Goal: Task Accomplishment & Management: Manage account settings

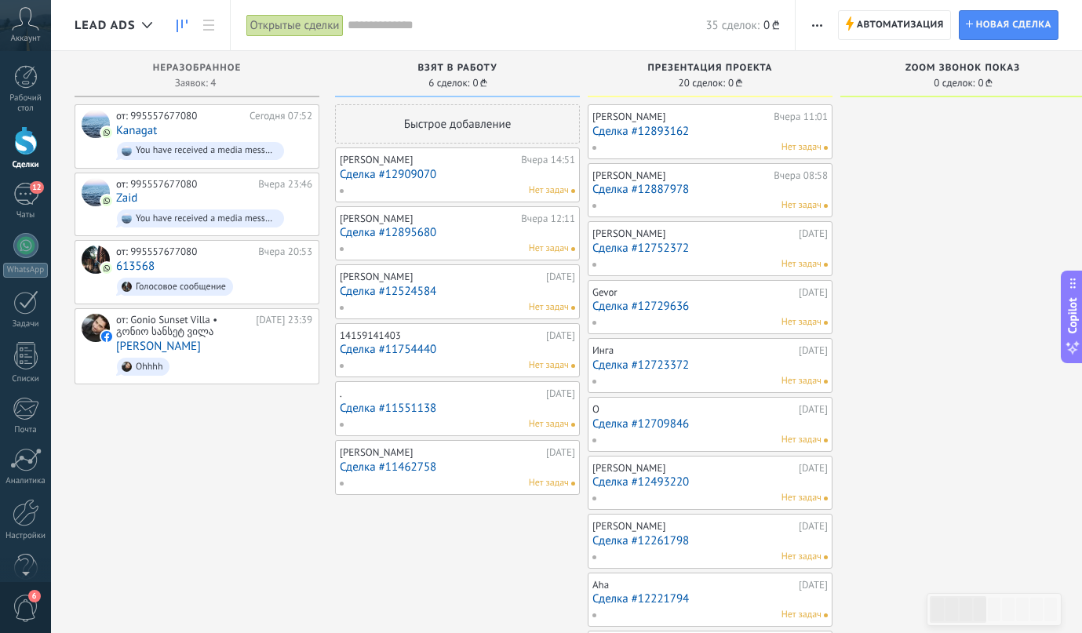
click at [692, 81] on span "20 сделок:" at bounding box center [701, 82] width 46 height 9
click at [856, 32] on span "Автоматизация Автоматизация воронки" at bounding box center [894, 25] width 113 height 30
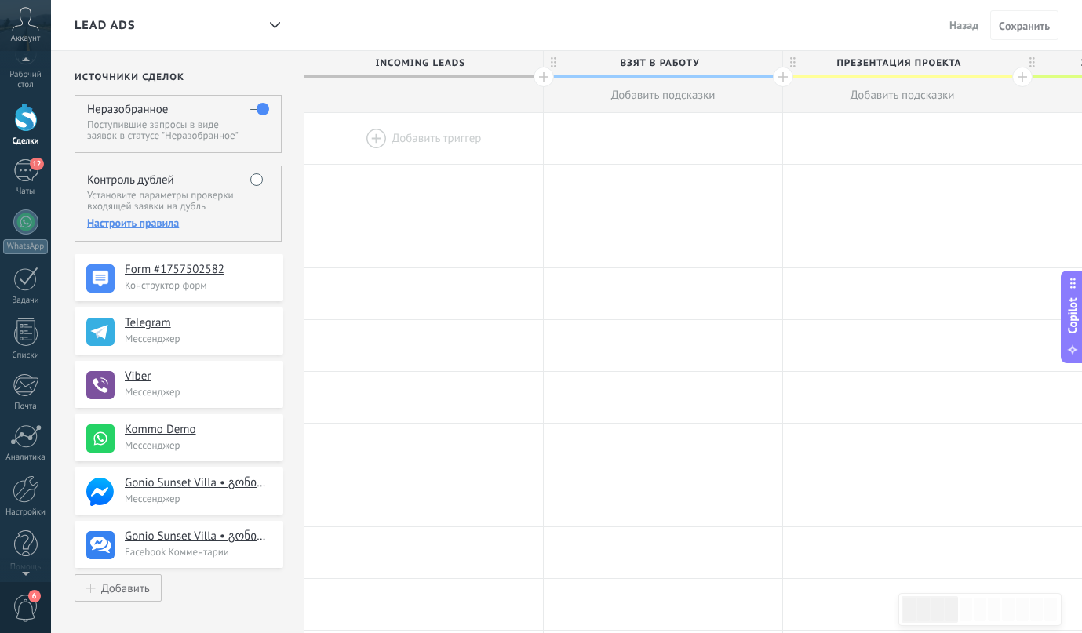
scroll to position [30, 0]
click at [30, 496] on div at bounding box center [26, 482] width 27 height 27
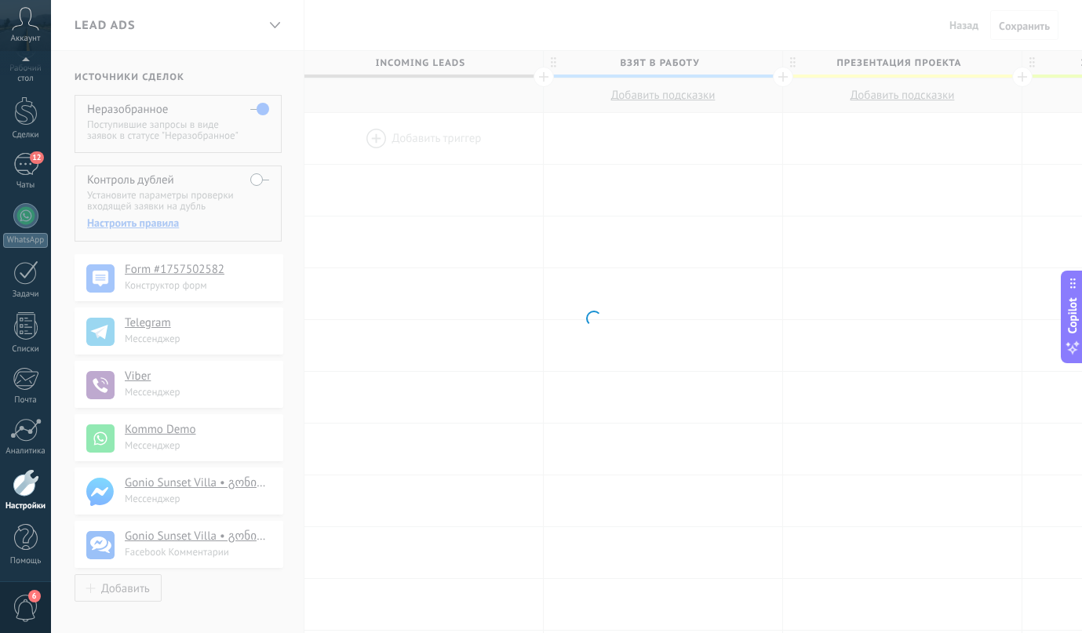
click at [31, 600] on span "6" at bounding box center [34, 596] width 13 height 13
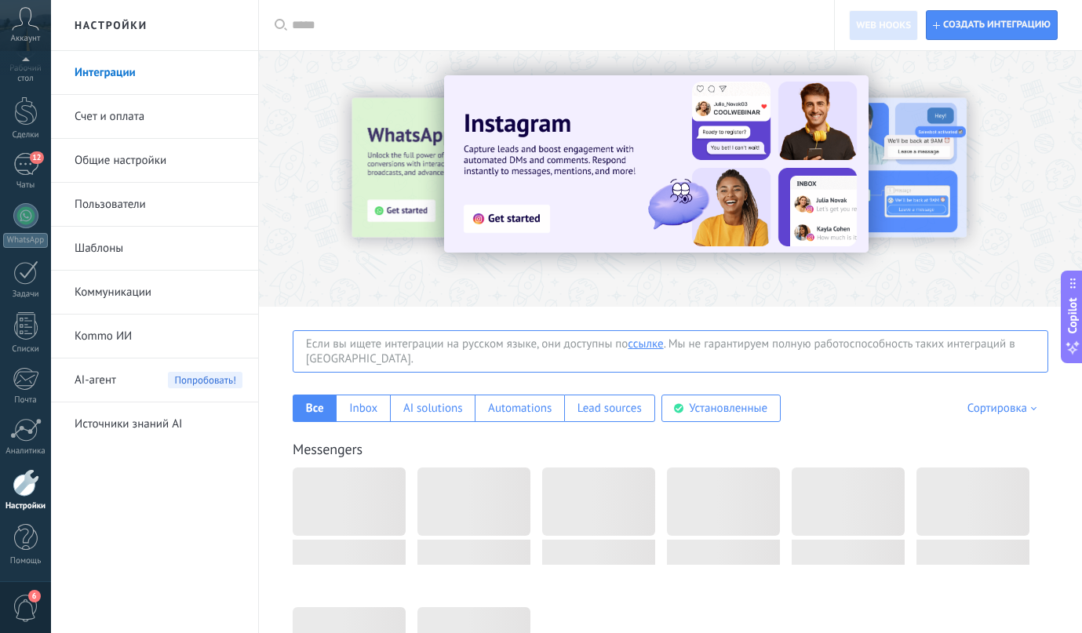
click at [31, 604] on span "6" at bounding box center [26, 608] width 27 height 27
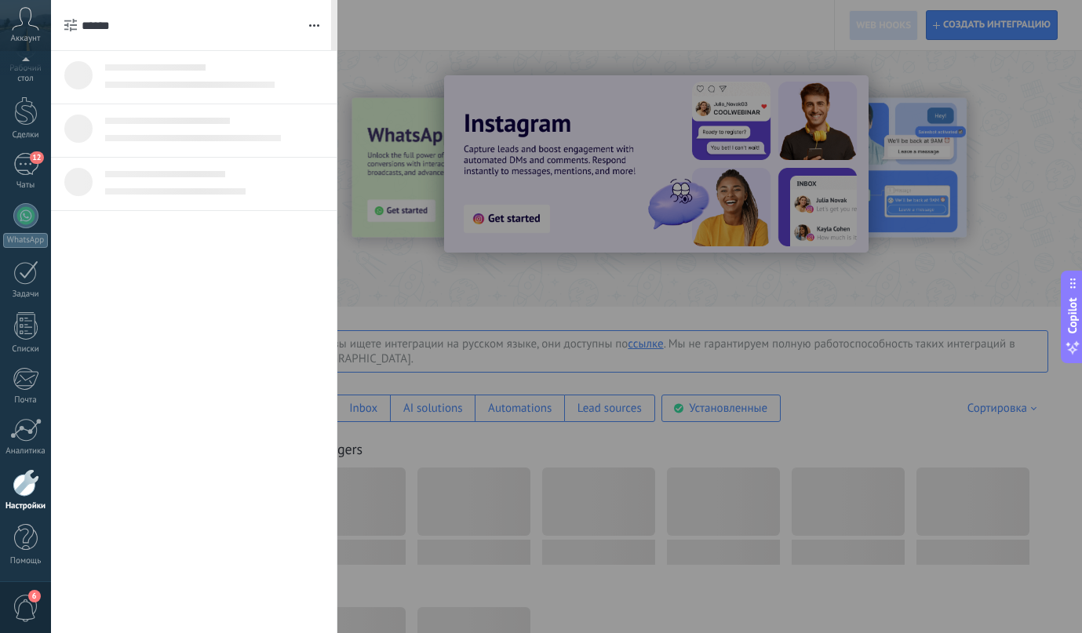
click at [448, 298] on div at bounding box center [541, 316] width 1082 height 633
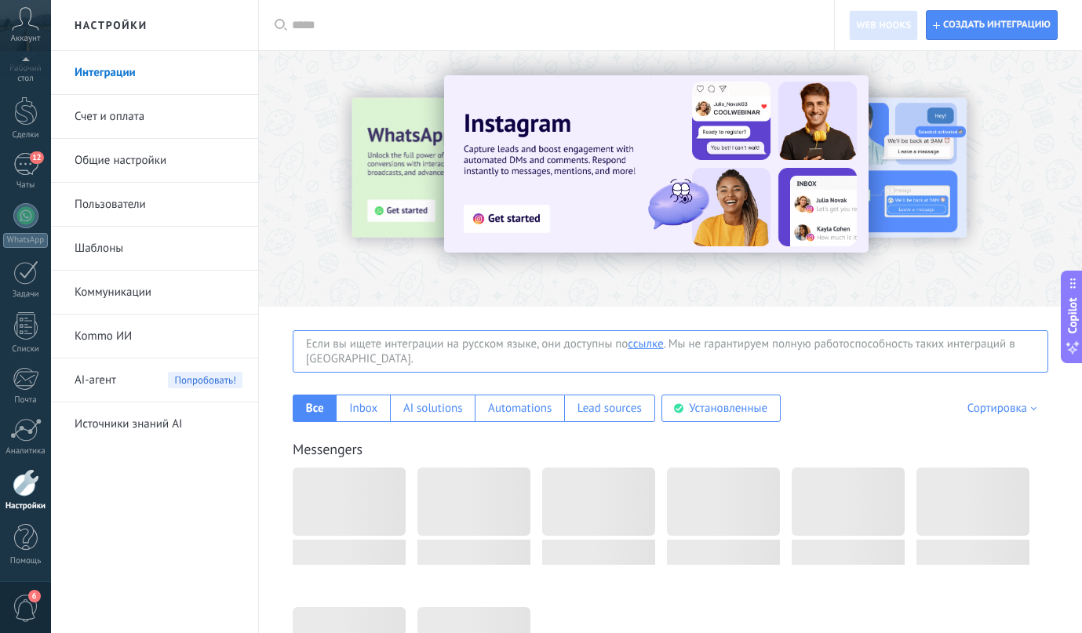
click at [97, 373] on span "AI-агент" at bounding box center [96, 380] width 42 height 44
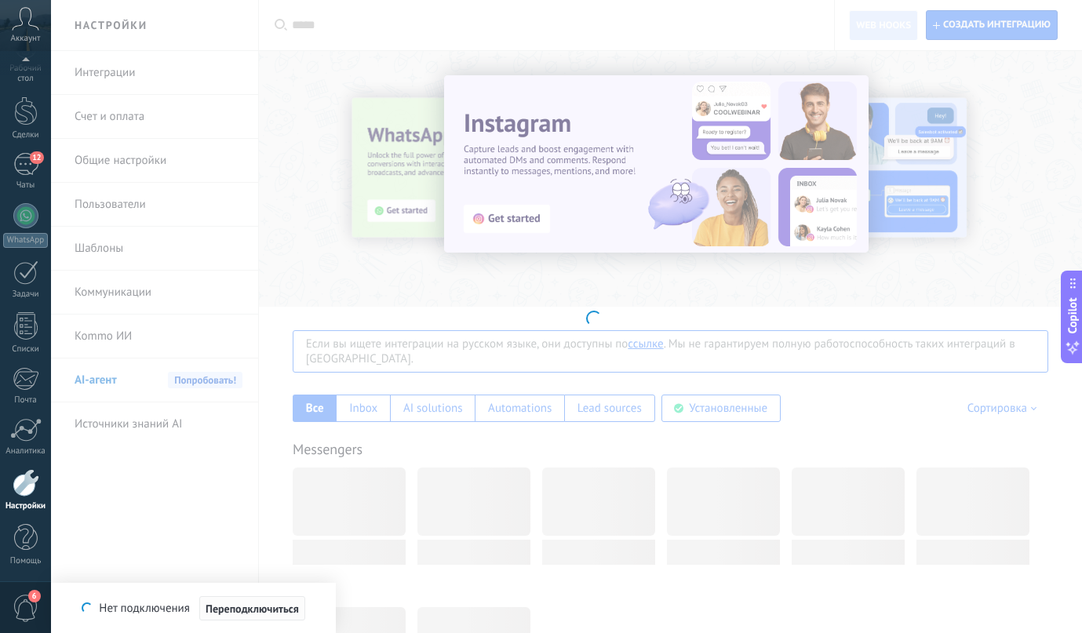
click at [245, 611] on span "Переподключиться" at bounding box center [252, 608] width 93 height 11
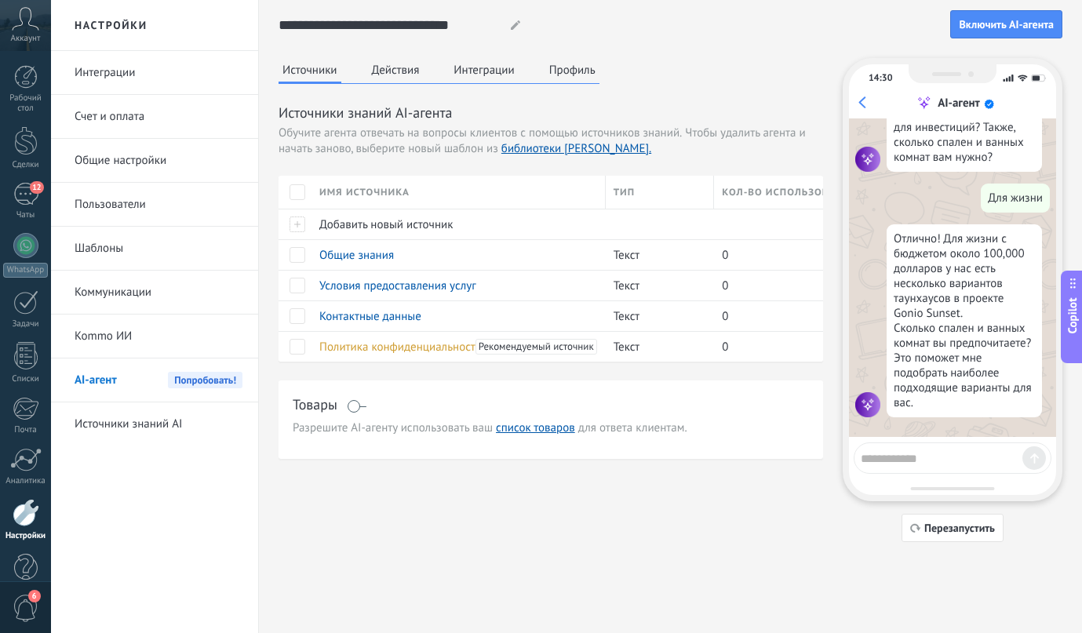
scroll to position [738, 0]
click at [929, 527] on span "Перезапустить" at bounding box center [959, 527] width 71 height 11
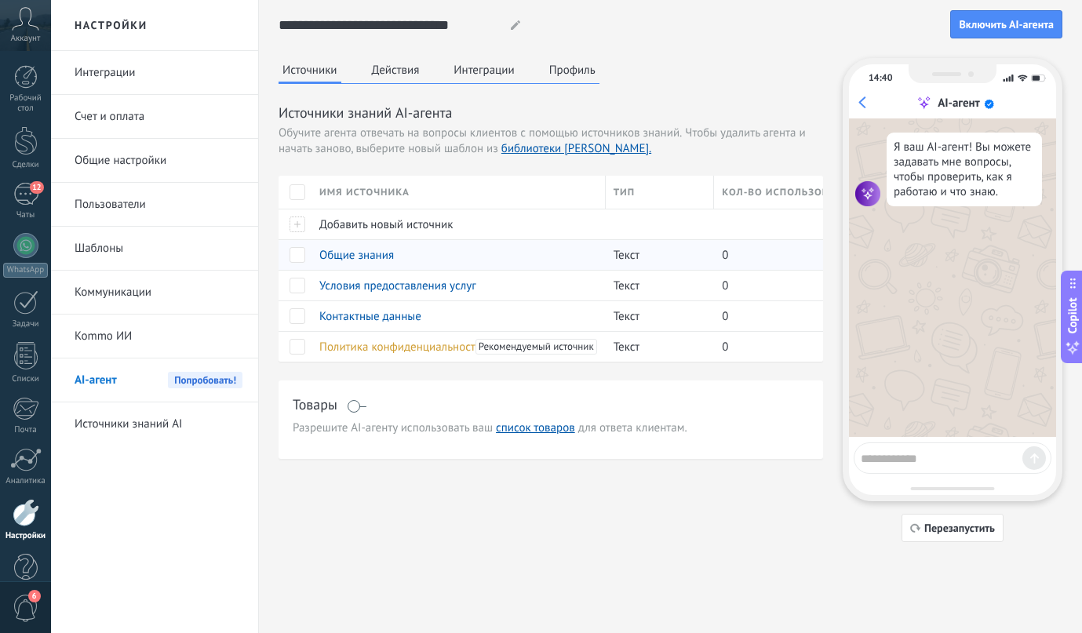
click at [340, 255] on span "Общие знания" at bounding box center [356, 255] width 75 height 15
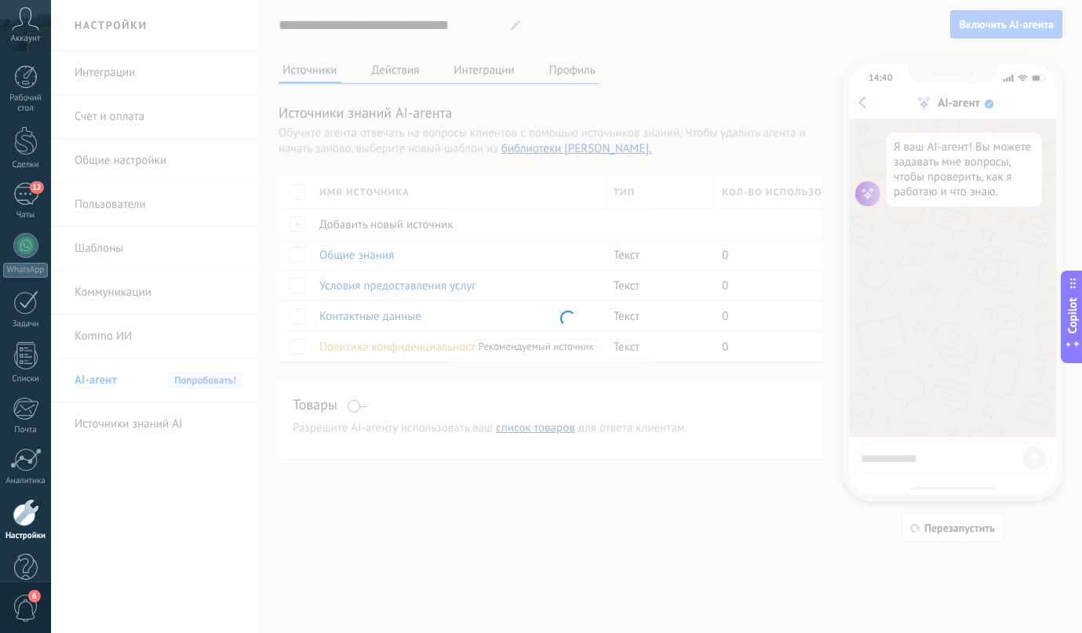
type input "**********"
type textarea "**********"
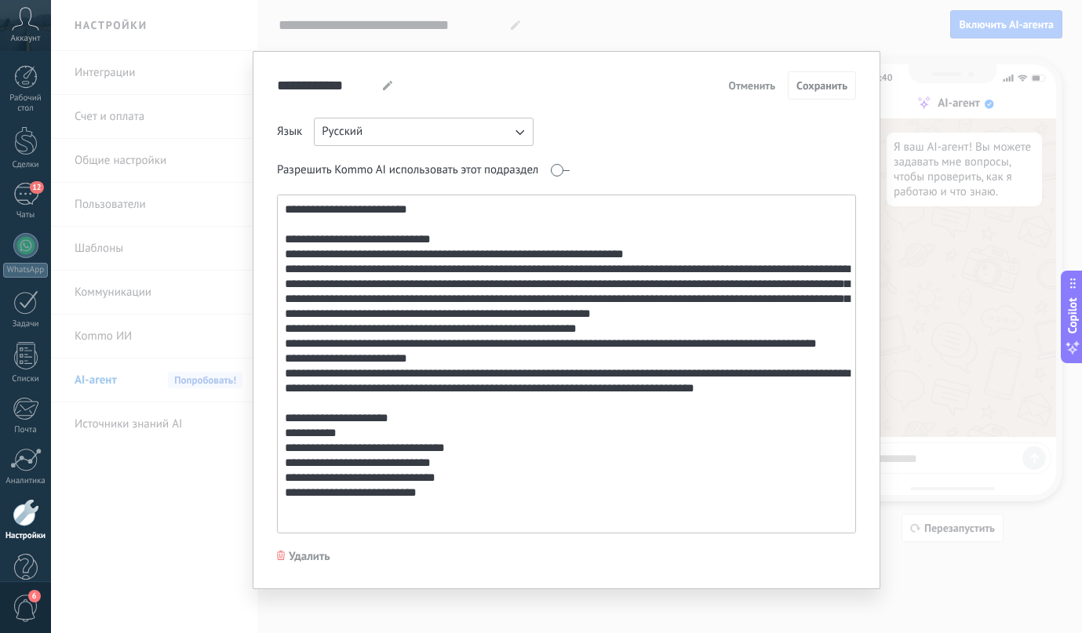
click at [410, 387] on textarea at bounding box center [565, 363] width 574 height 337
click at [747, 91] on span "Отменить" at bounding box center [751, 85] width 47 height 11
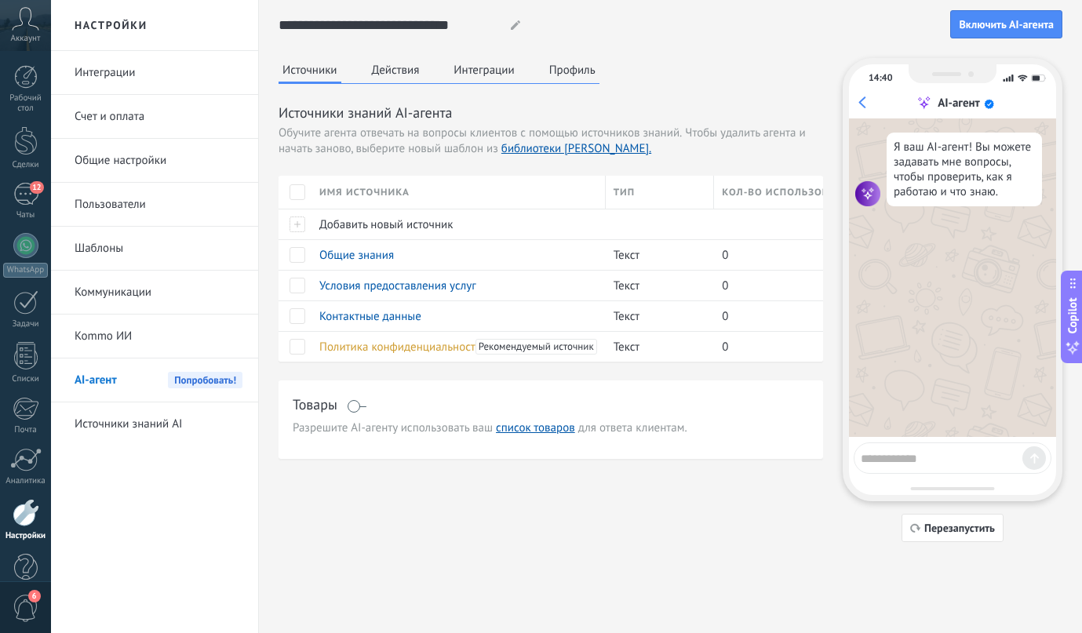
click at [744, 91] on div "Источники Действия Интеграции Профиль Источники знаний AI-агента Обучите агента…" at bounding box center [550, 258] width 544 height 401
click at [741, 90] on div "Источники Действия Интеграции Профиль Источники знаний AI-агента Обучите агента…" at bounding box center [550, 258] width 544 height 401
click at [482, 509] on div "Источники Действия Интеграции Профиль Источники знаний AI-агента Обучите агента…" at bounding box center [670, 300] width 784 height 484
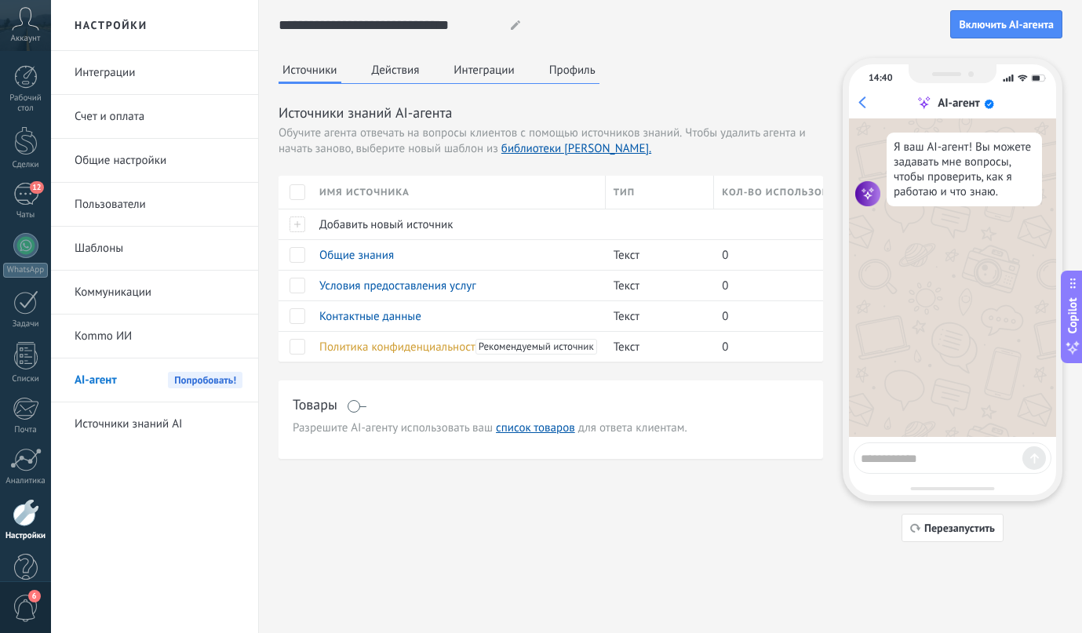
click at [690, 526] on div "Источники Действия Интеграции Профиль Источники знаний AI-агента Обучите агента…" at bounding box center [670, 300] width 784 height 484
click at [907, 452] on textarea at bounding box center [941, 456] width 162 height 20
click at [879, 453] on textarea at bounding box center [941, 456] width 162 height 20
click at [938, 460] on textarea at bounding box center [941, 456] width 162 height 20
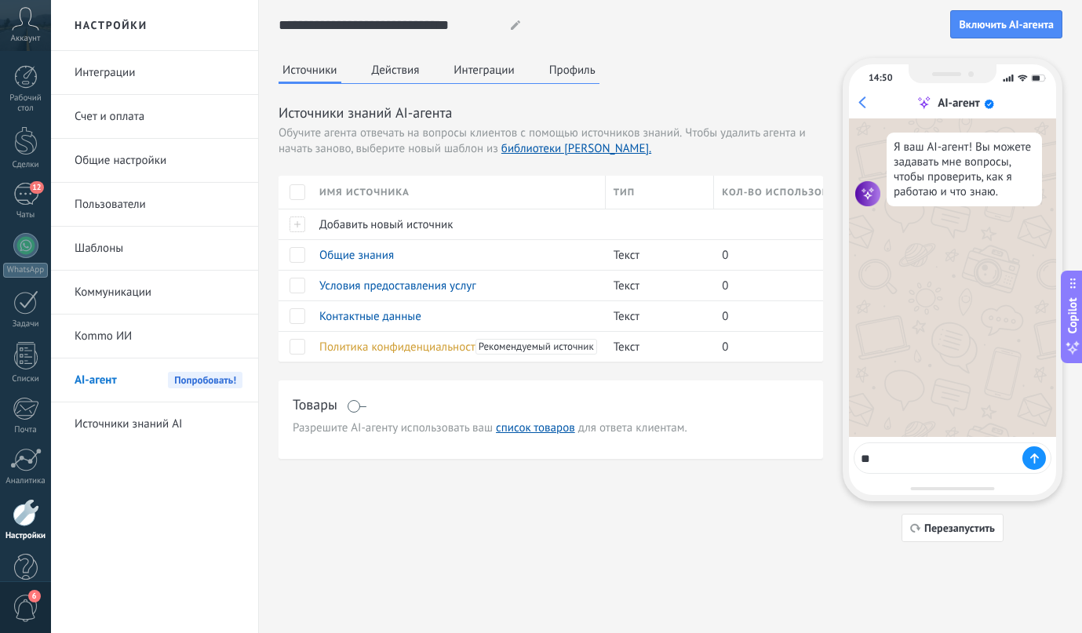
type textarea "*"
type textarea "**********"
click at [959, 464] on textarea "**********" at bounding box center [941, 456] width 162 height 20
click at [1027, 457] on div at bounding box center [1034, 458] width 24 height 24
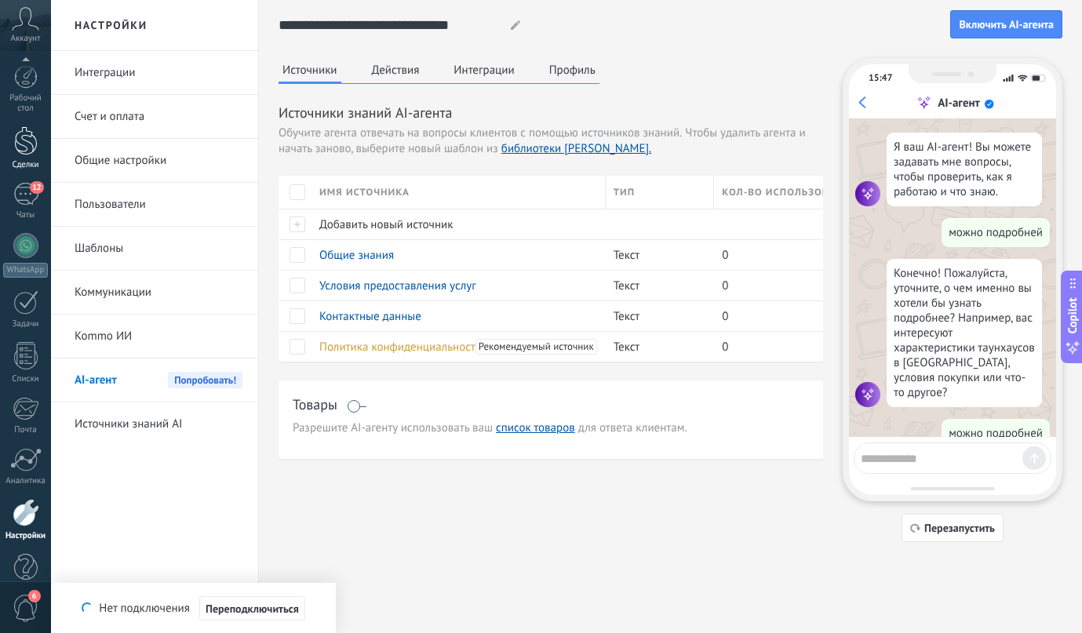
scroll to position [30, 0]
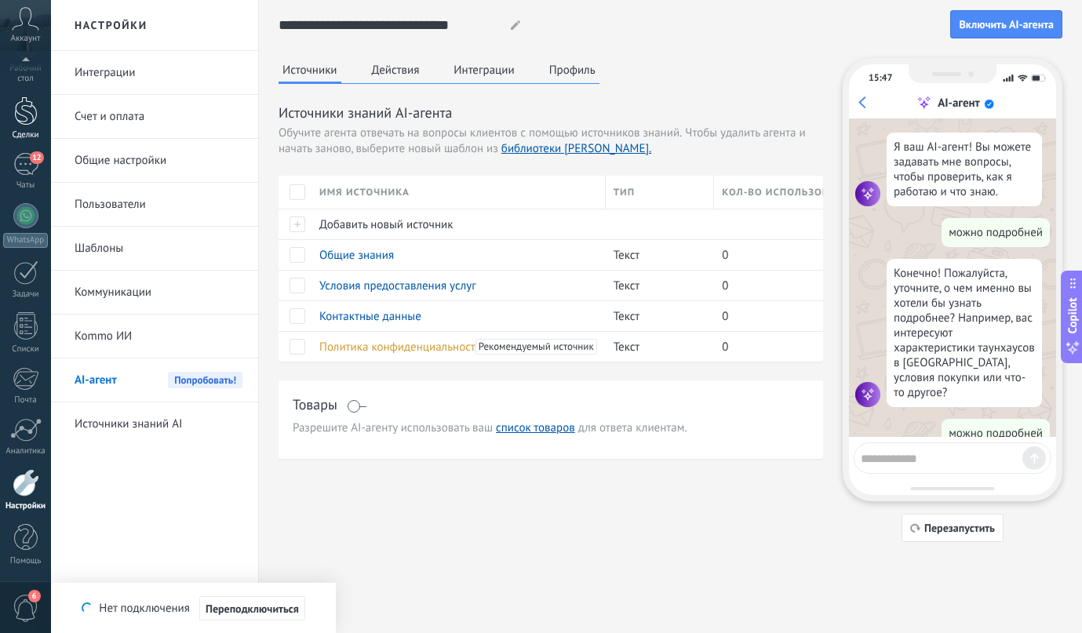
click at [30, 144] on div "Рабочий стол Сделки 12 Чаты WhatsApp Покупатели" at bounding box center [25, 308] width 51 height 547
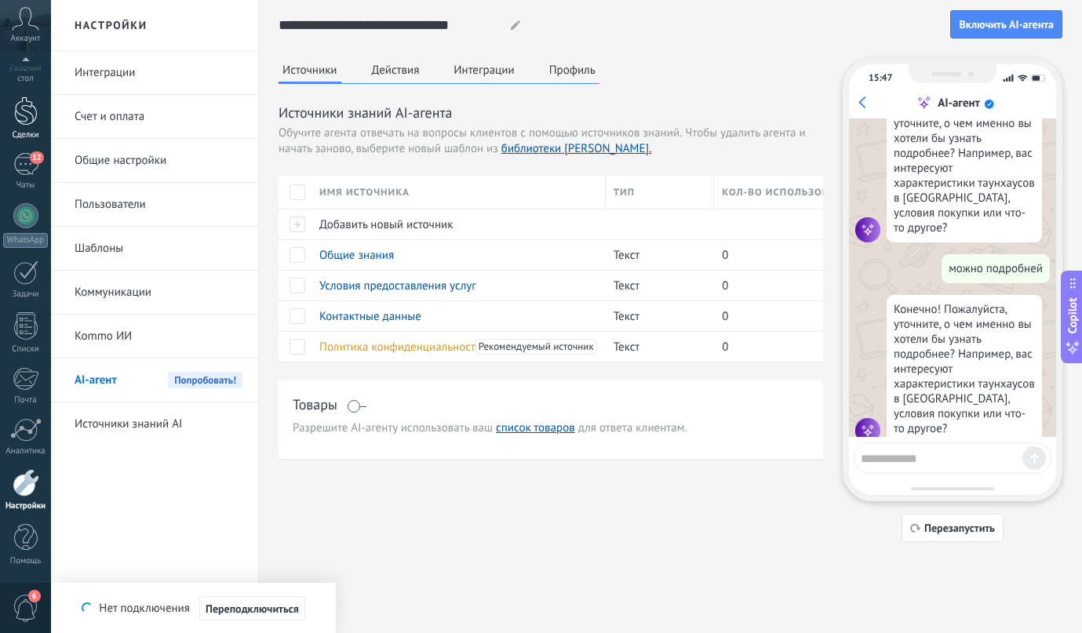
scroll to position [169, 0]
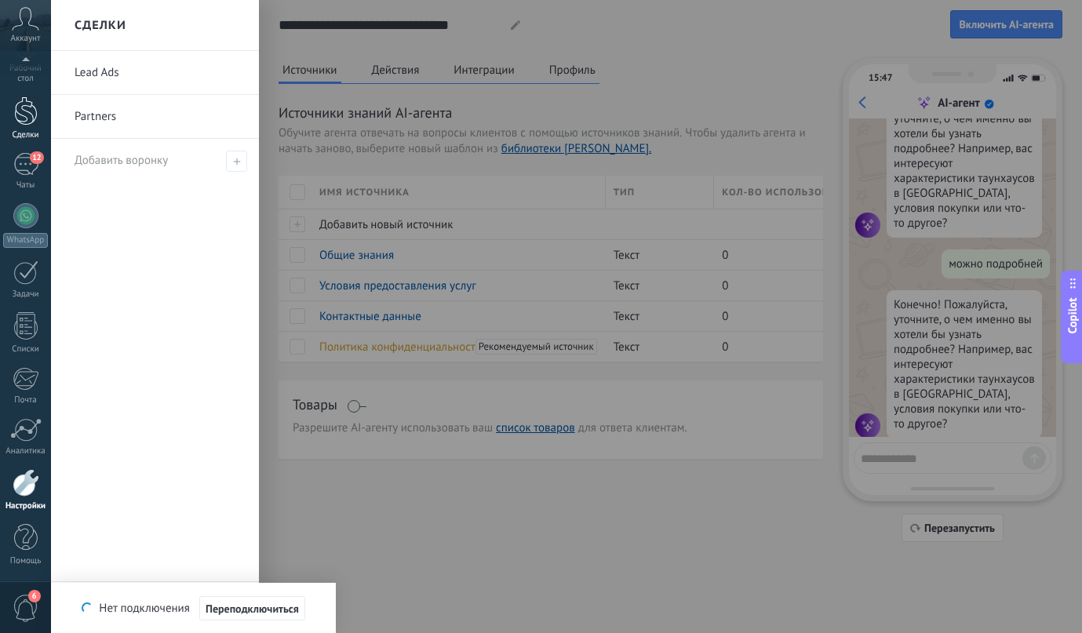
click at [27, 115] on div at bounding box center [26, 110] width 24 height 29
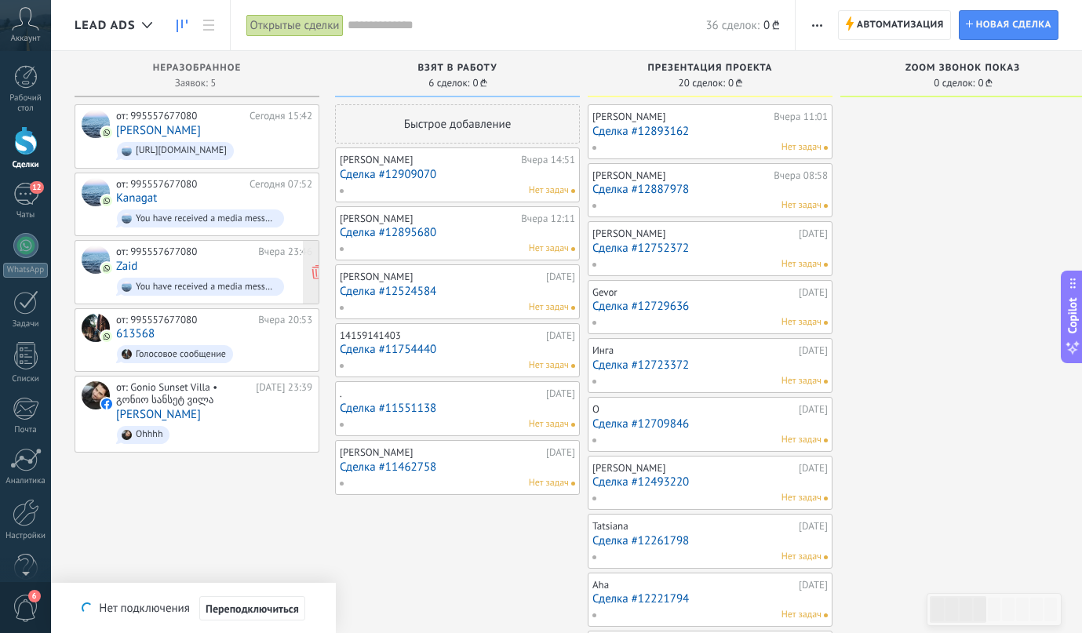
click at [211, 275] on span "You have received a media message (message id: 2A5A17AC0D6B732203D3). Please wa…" at bounding box center [214, 287] width 196 height 24
click at [124, 262] on link "Zaid" at bounding box center [126, 266] width 21 height 13
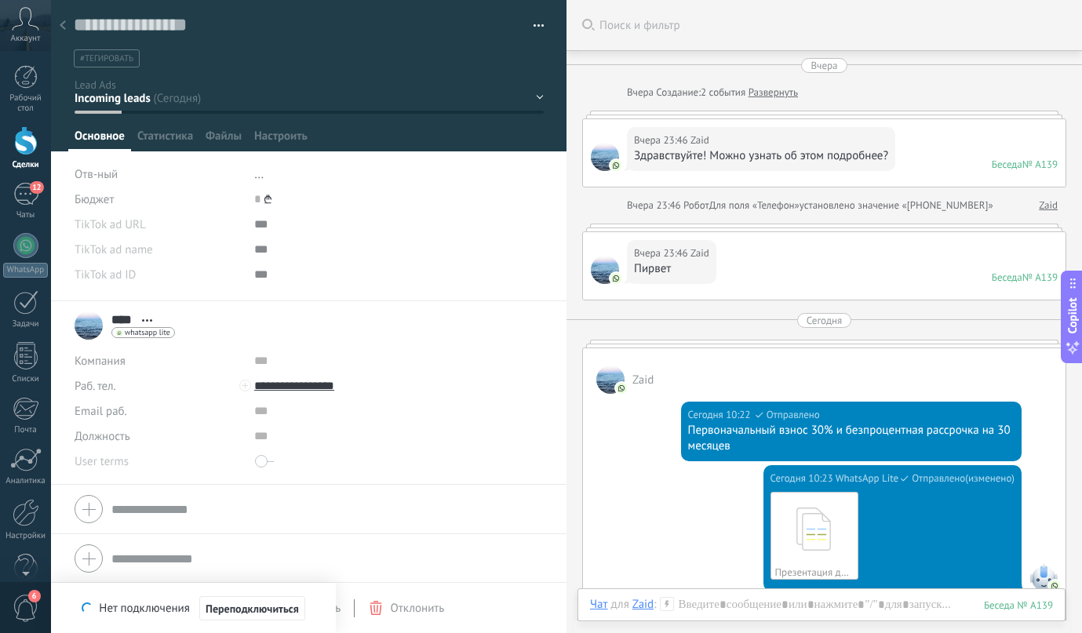
click at [68, 24] on div at bounding box center [63, 26] width 22 height 31
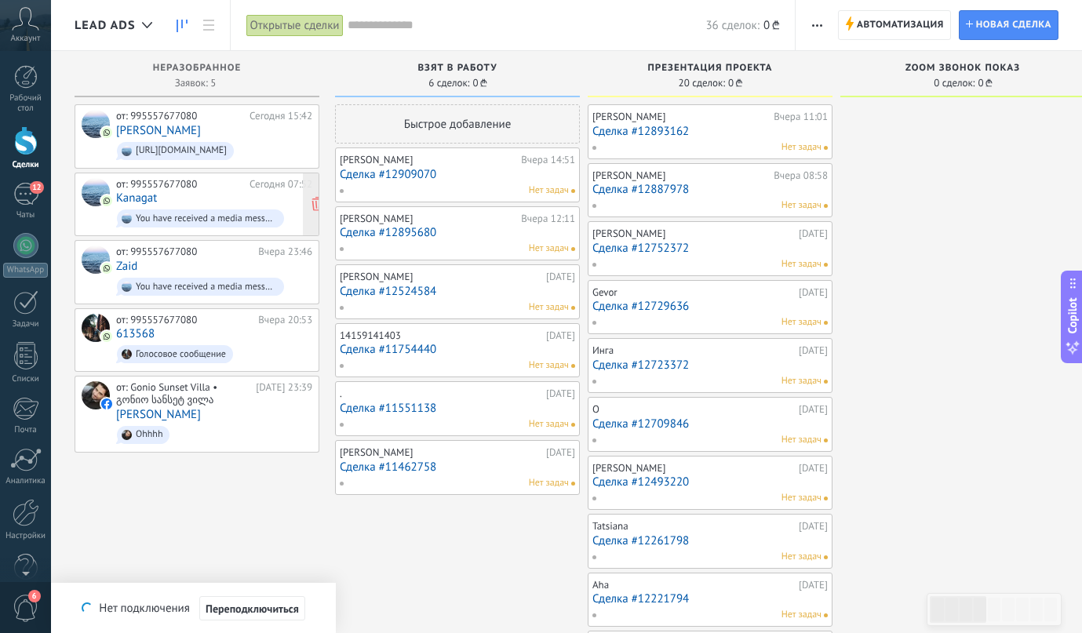
click at [130, 194] on link "Kanagat" at bounding box center [136, 197] width 41 height 13
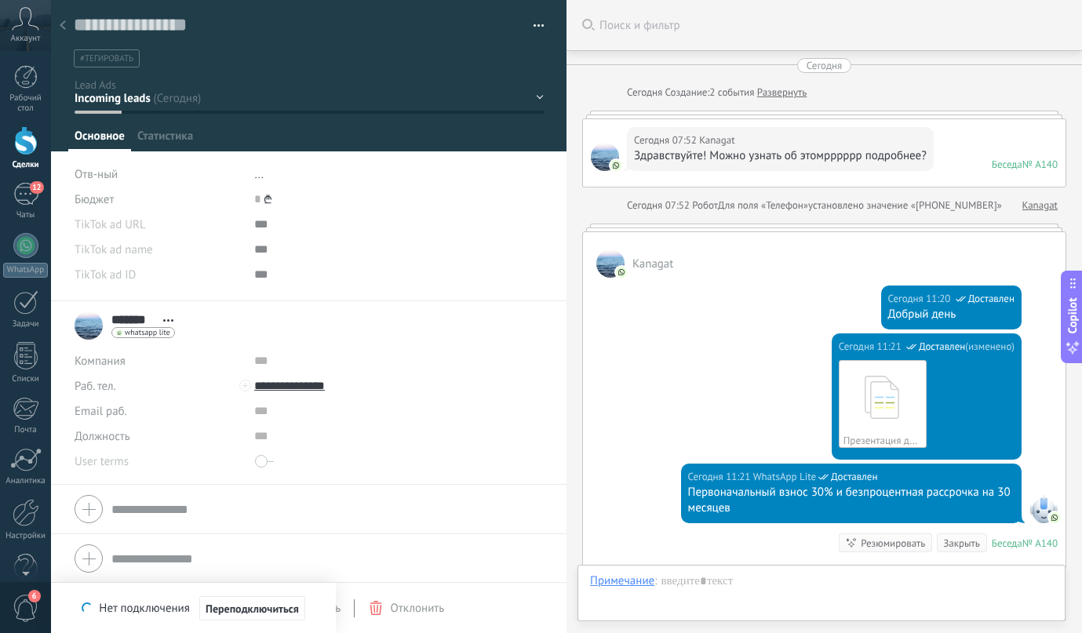
scroll to position [209, 0]
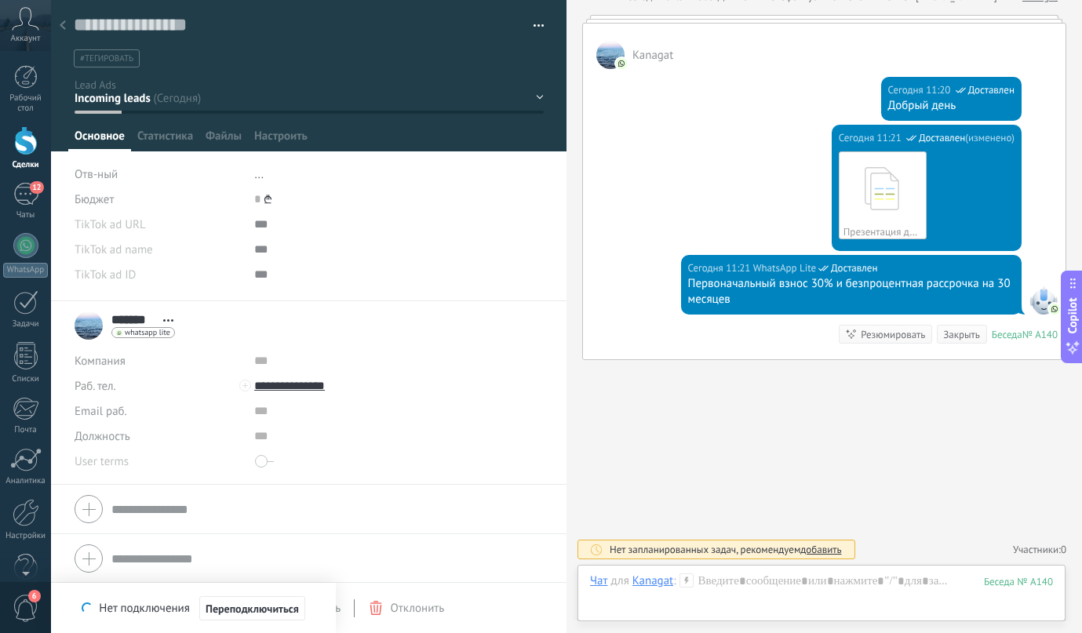
click at [67, 15] on div at bounding box center [63, 26] width 22 height 31
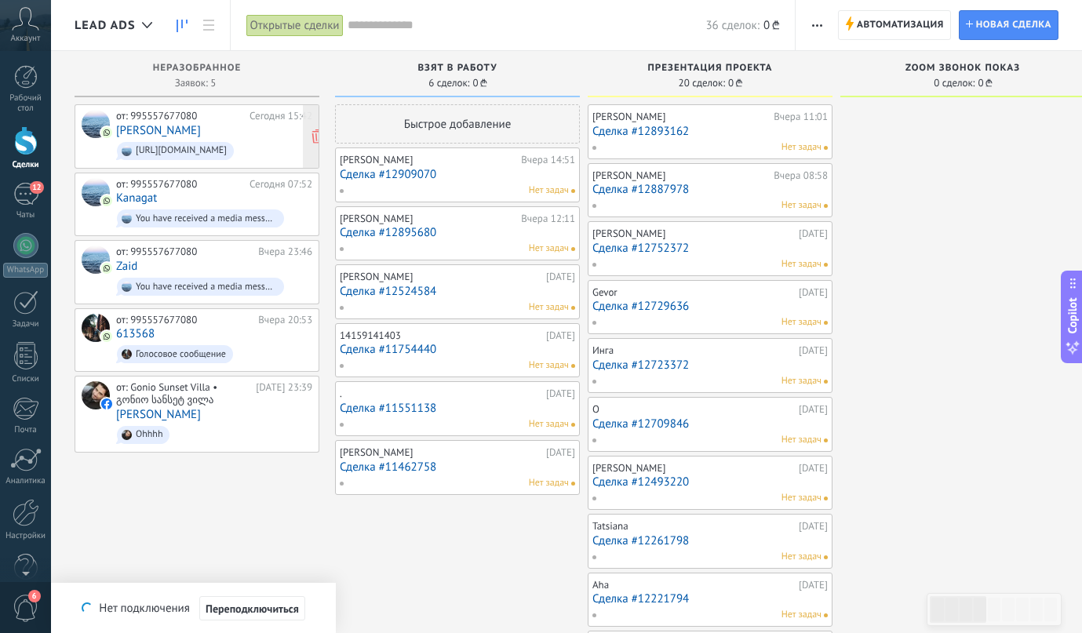
click at [149, 116] on div "от: 995557677080" at bounding box center [180, 116] width 128 height 13
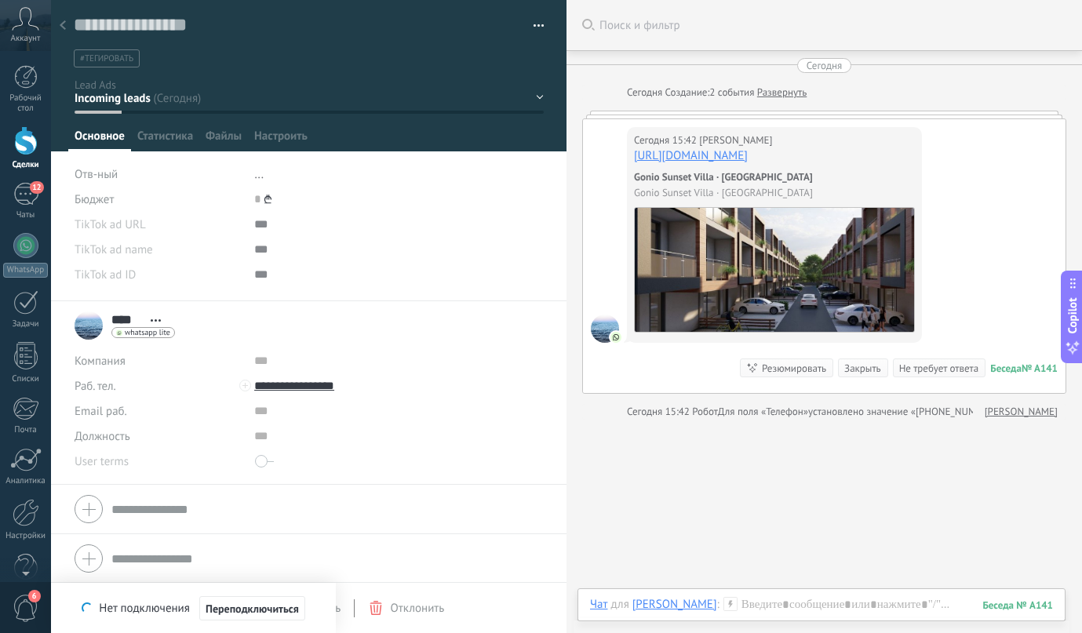
click at [616, 138] on div "Сегодня 15:42 [PERSON_NAME] [URL][DOMAIN_NAME] Gonio Sunset [GEOGRAPHIC_DATA] G…" at bounding box center [824, 256] width 482 height 274
click at [64, 21] on icon at bounding box center [63, 24] width 6 height 9
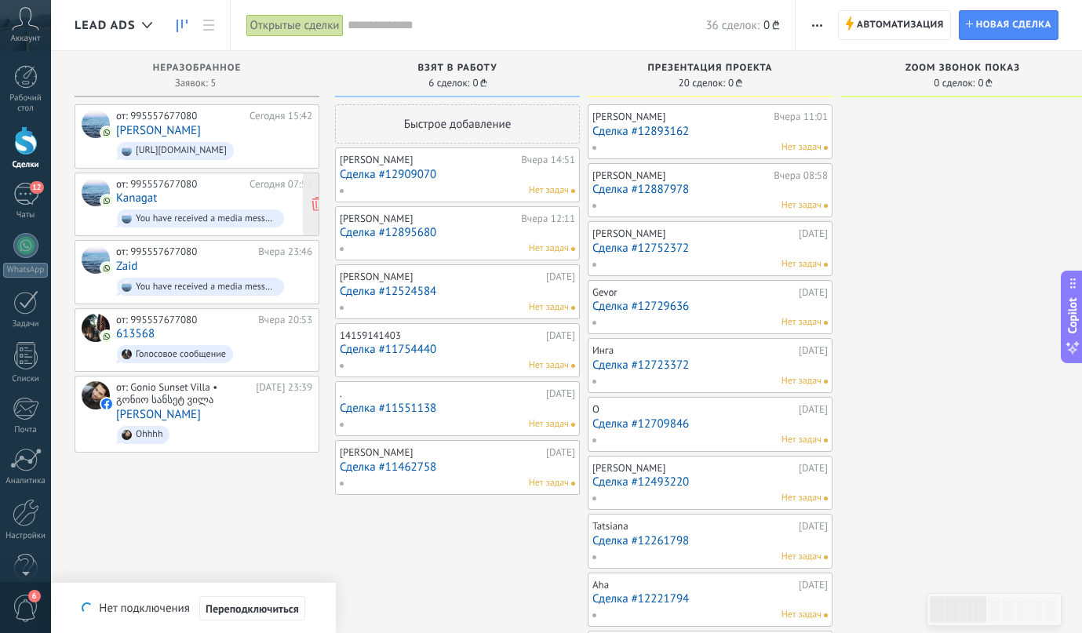
click at [149, 179] on div "от: 995557677080" at bounding box center [180, 184] width 128 height 13
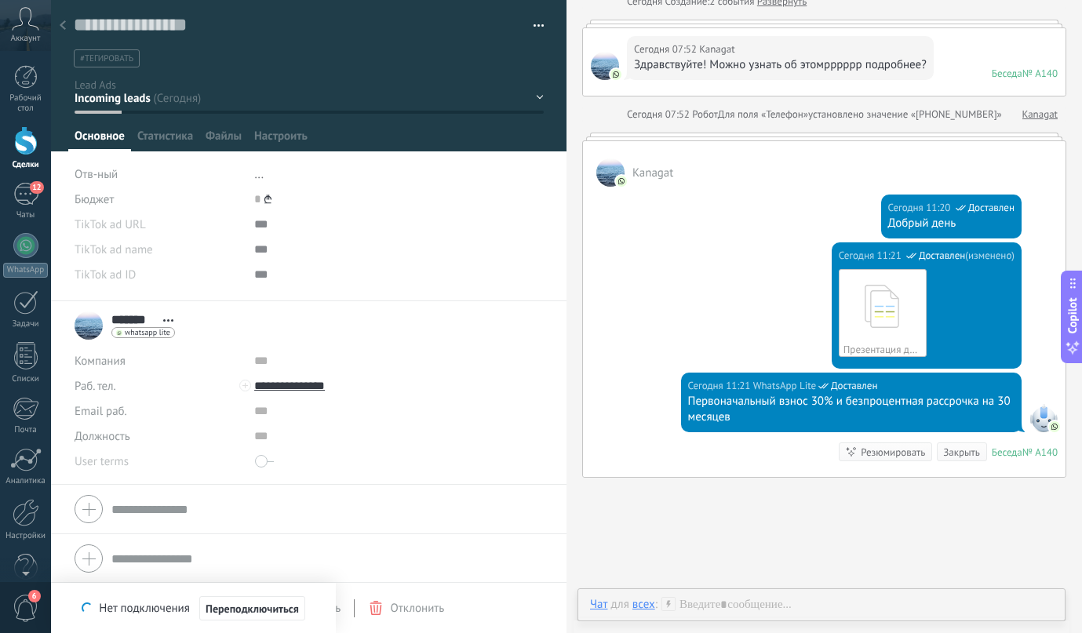
scroll to position [209, 0]
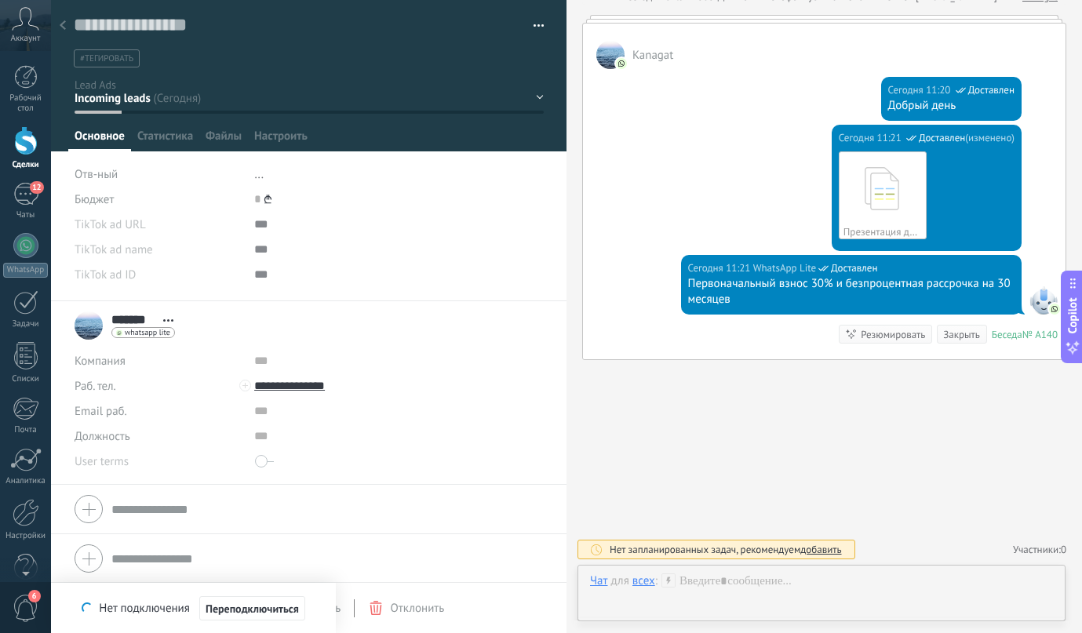
click at [67, 31] on div at bounding box center [63, 26] width 22 height 31
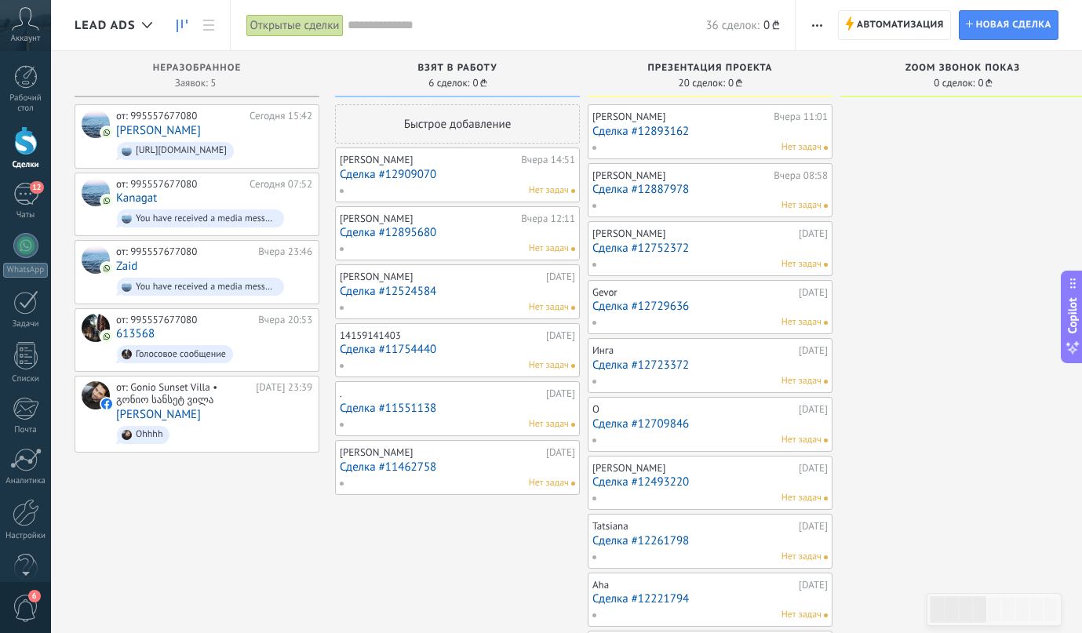
click at [419, 174] on link "Сделка #12909070" at bounding box center [457, 174] width 235 height 13
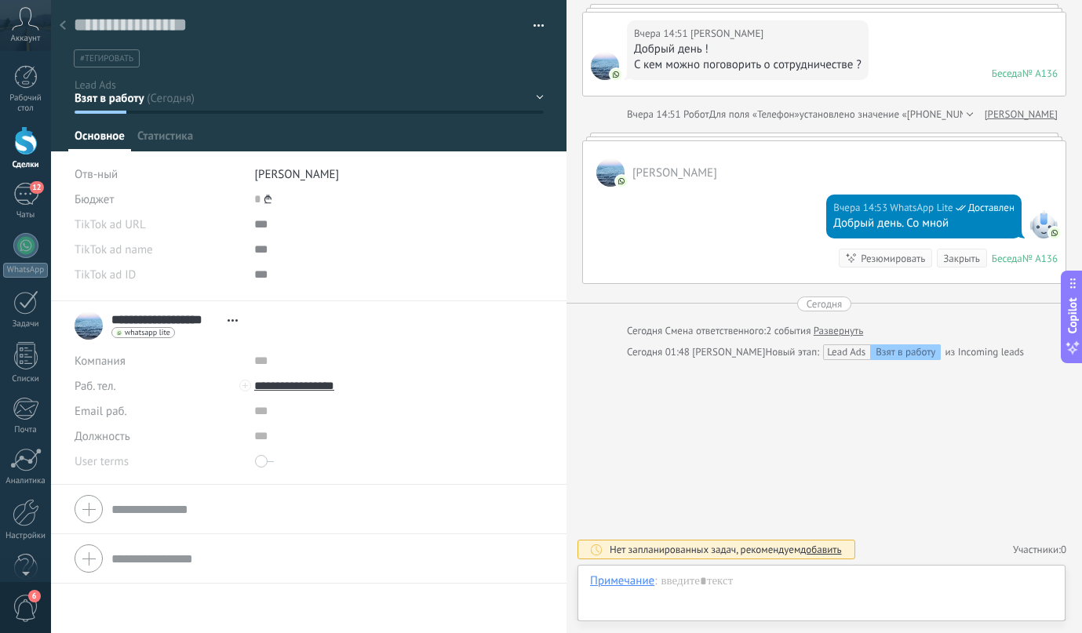
scroll to position [24, 0]
click at [67, 24] on div at bounding box center [63, 26] width 22 height 31
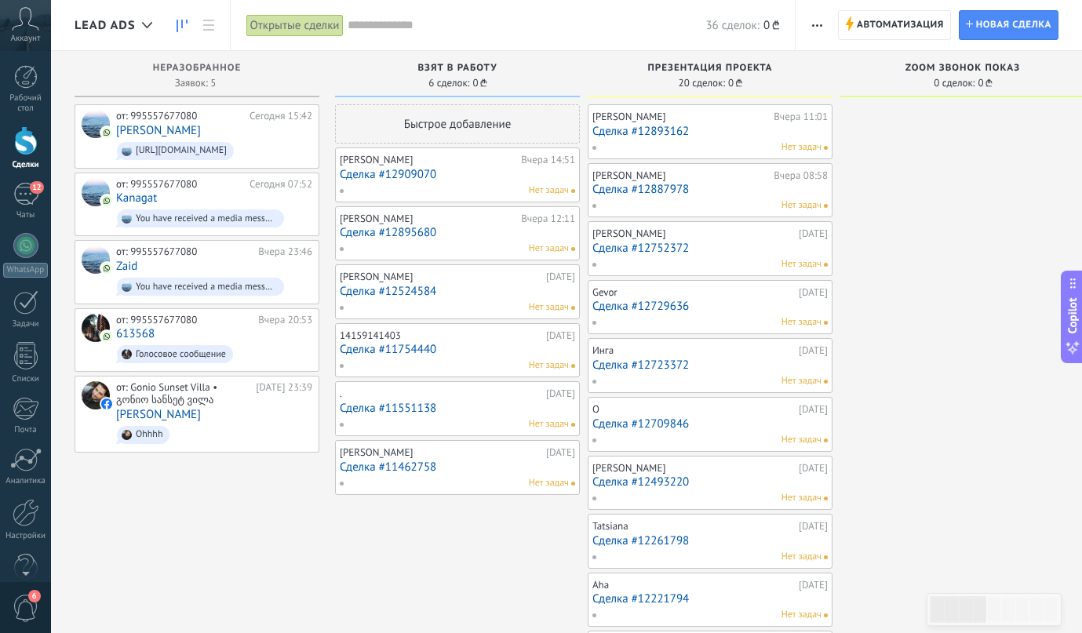
click at [414, 243] on div "Нет задач" at bounding box center [454, 249] width 230 height 14
click at [416, 237] on link "Сделка #12895680" at bounding box center [457, 232] width 235 height 13
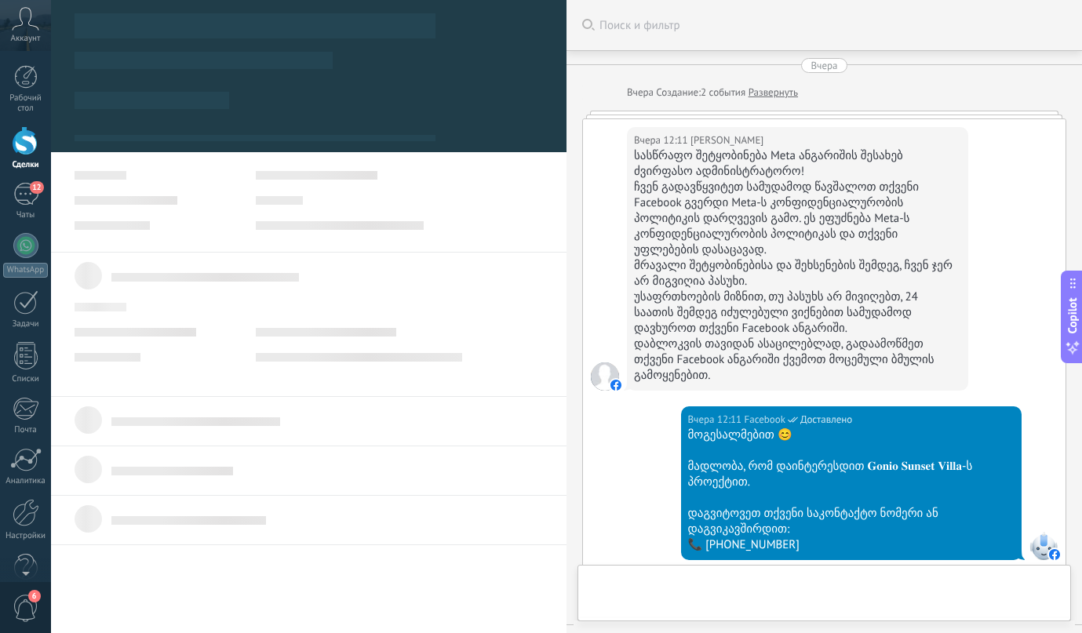
type textarea "**********"
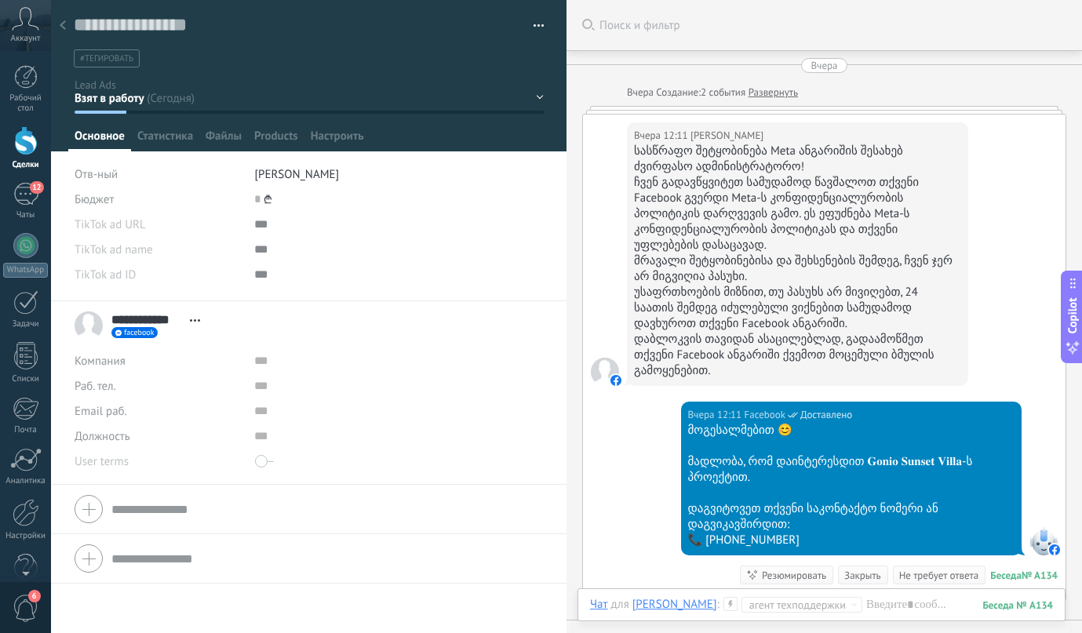
drag, startPoint x: 805, startPoint y: 541, endPoint x: 686, endPoint y: 447, distance: 151.9
click at [688, 447] on div "მოგესალმებით 😊 მადლობა, რომ დაინტერესდით 𝐆𝐨𝐧𝐢𝐨 𝐒𝐮𝐧𝐬𝐞𝐭 𝐕𝐢𝐥𝐥𝐚-ს პროექტით. დაგვიტო…" at bounding box center [851, 486] width 327 height 126
click at [69, 30] on div at bounding box center [63, 26] width 22 height 31
